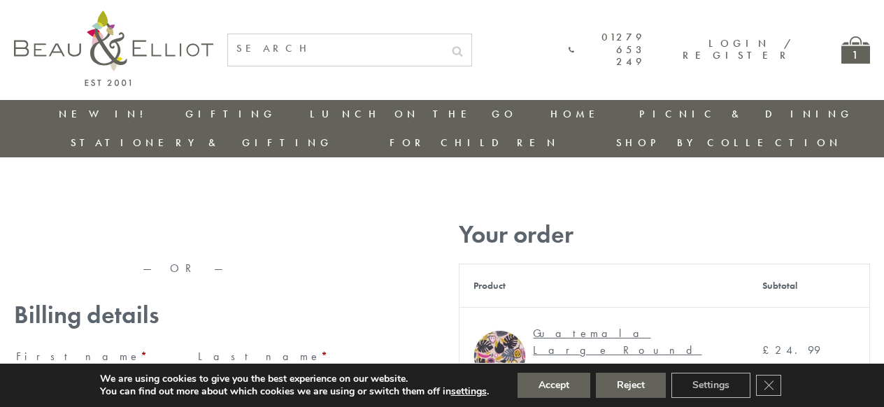
type input "maria33@yahoo.com"
type input "Maria"
type input "Williams"
type input "23, Scottsdale, Happytown"
type input "London"
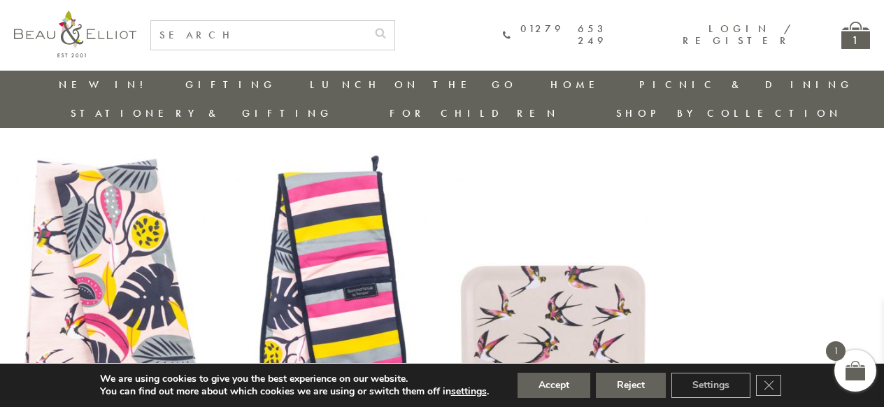
scroll to position [1141, 0]
